Goal: Task Accomplishment & Management: Manage account settings

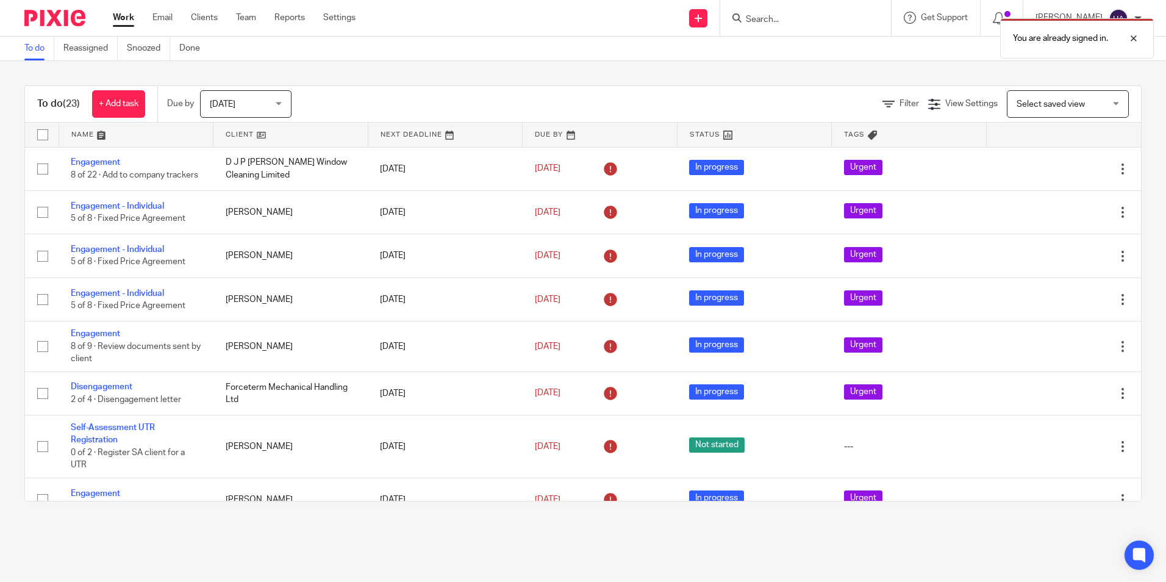
click at [796, 16] on div "You are already signed in." at bounding box center [868, 35] width 571 height 46
drag, startPoint x: 1133, startPoint y: 37, endPoint x: 1111, endPoint y: 37, distance: 21.9
click at [1133, 37] on div at bounding box center [1124, 38] width 33 height 15
click at [819, 24] on input "Search" at bounding box center [799, 20] width 110 height 11
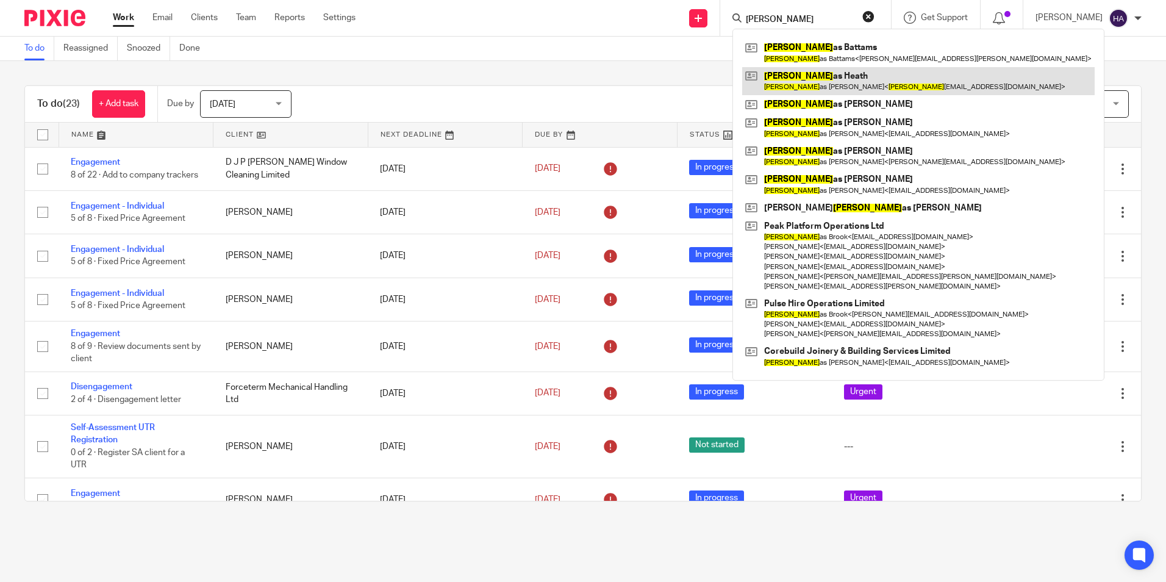
type input "thom"
click at [830, 83] on link at bounding box center [918, 81] width 352 height 28
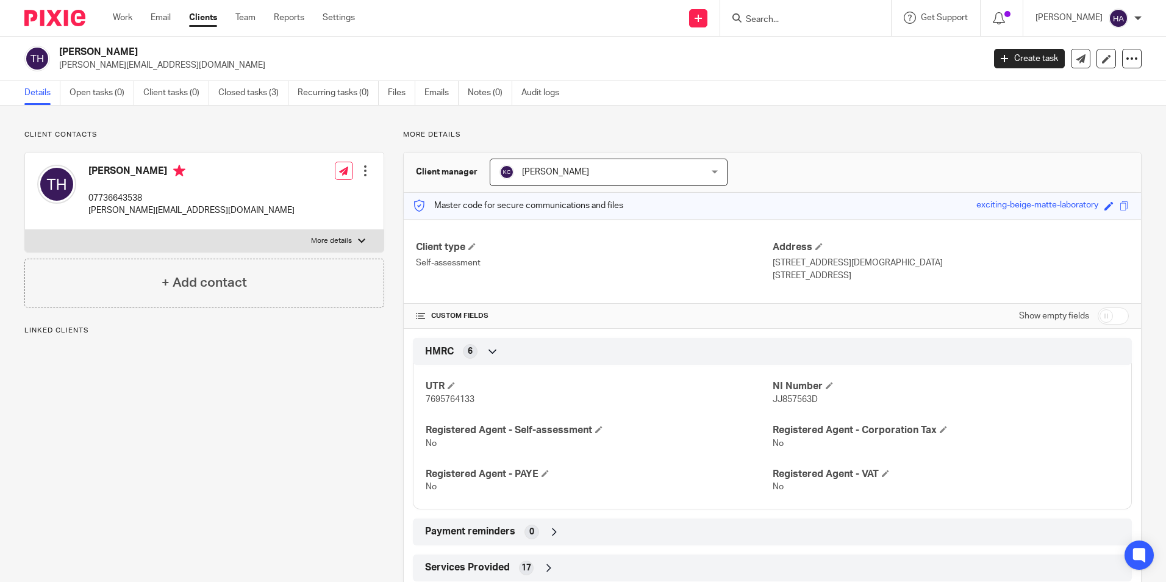
click at [365, 170] on div at bounding box center [365, 171] width 12 height 12
click at [302, 195] on link "Edit contact" at bounding box center [307, 198] width 116 height 18
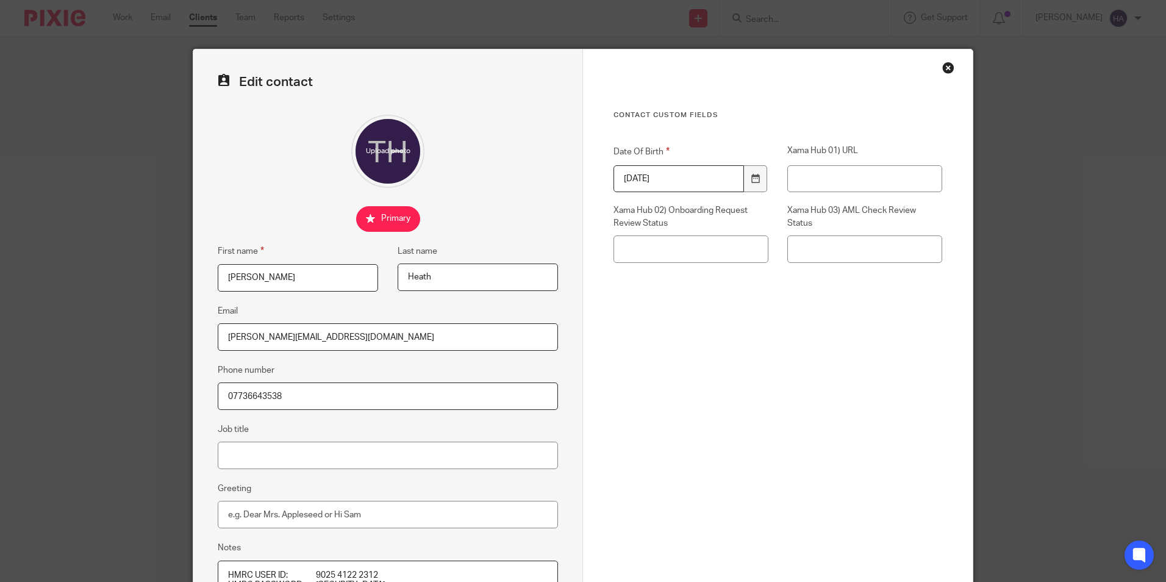
drag, startPoint x: 356, startPoint y: 340, endPoint x: 166, endPoint y: 339, distance: 190.2
click at [166, 339] on div "Edit contact First name [PERSON_NAME] Last name [PERSON_NAME] Email [PERSON_NAM…" at bounding box center [583, 291] width 1166 height 582
click at [451, 332] on input "[PERSON_NAME][EMAIL_ADDRESS][DOMAIN_NAME]" at bounding box center [388, 336] width 340 height 27
paste input "[EMAIL_ADDRESS][DOMAIN_NAME]"
click at [340, 333] on input "[PERSON_NAME][EMAIL_ADDRESS]@[DOMAIN_NAME]" at bounding box center [388, 336] width 340 height 27
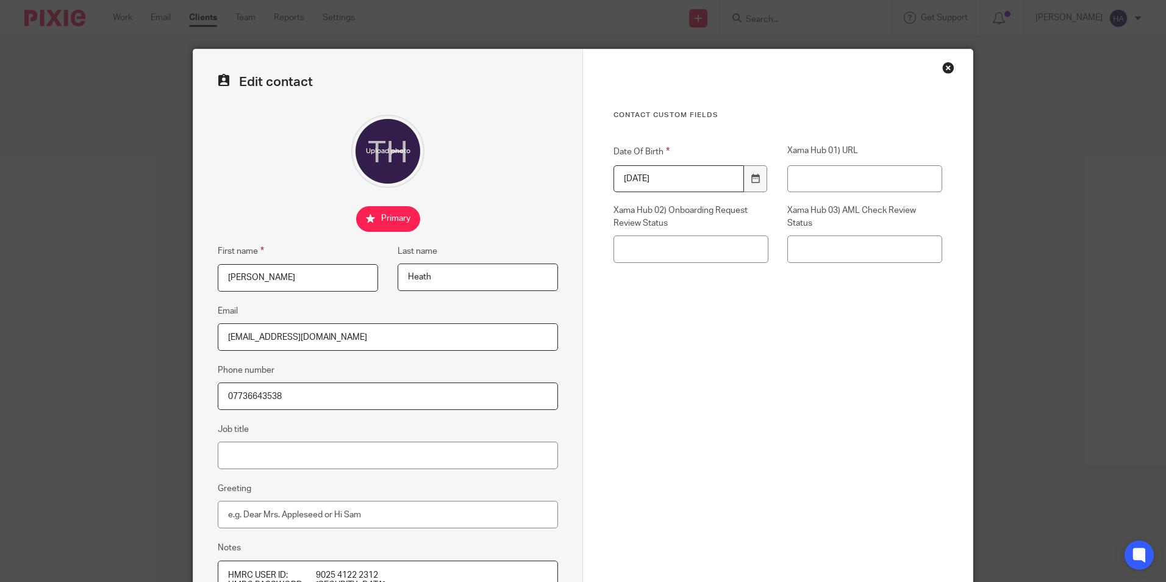
type input "[EMAIL_ADDRESS][DOMAIN_NAME]"
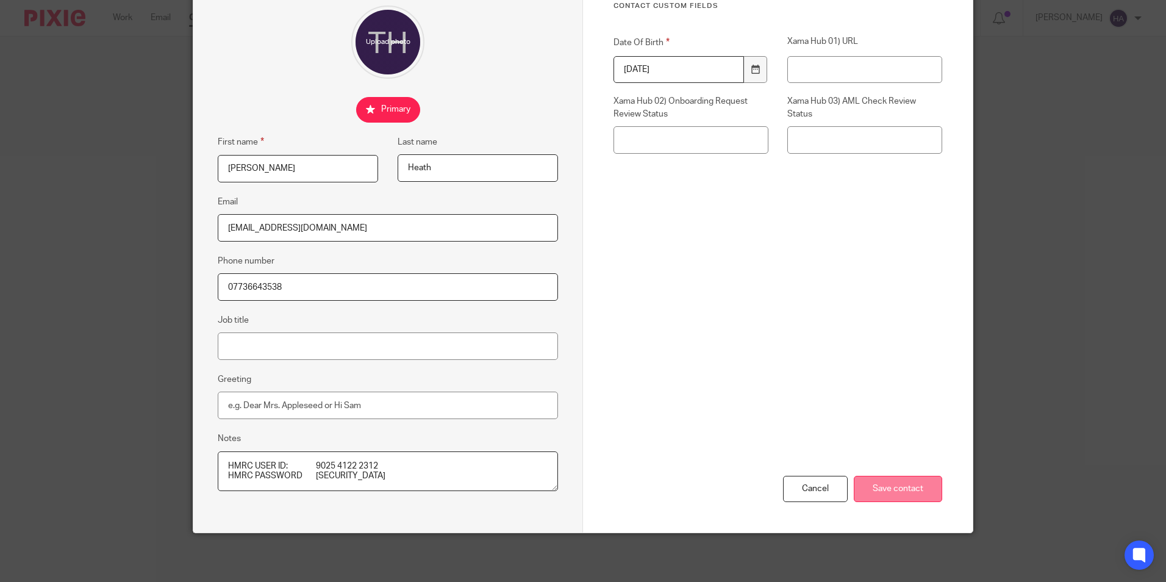
click at [883, 486] on input "Save contact" at bounding box center [898, 489] width 88 height 26
